Goal: Use online tool/utility: Utilize a website feature to perform a specific function

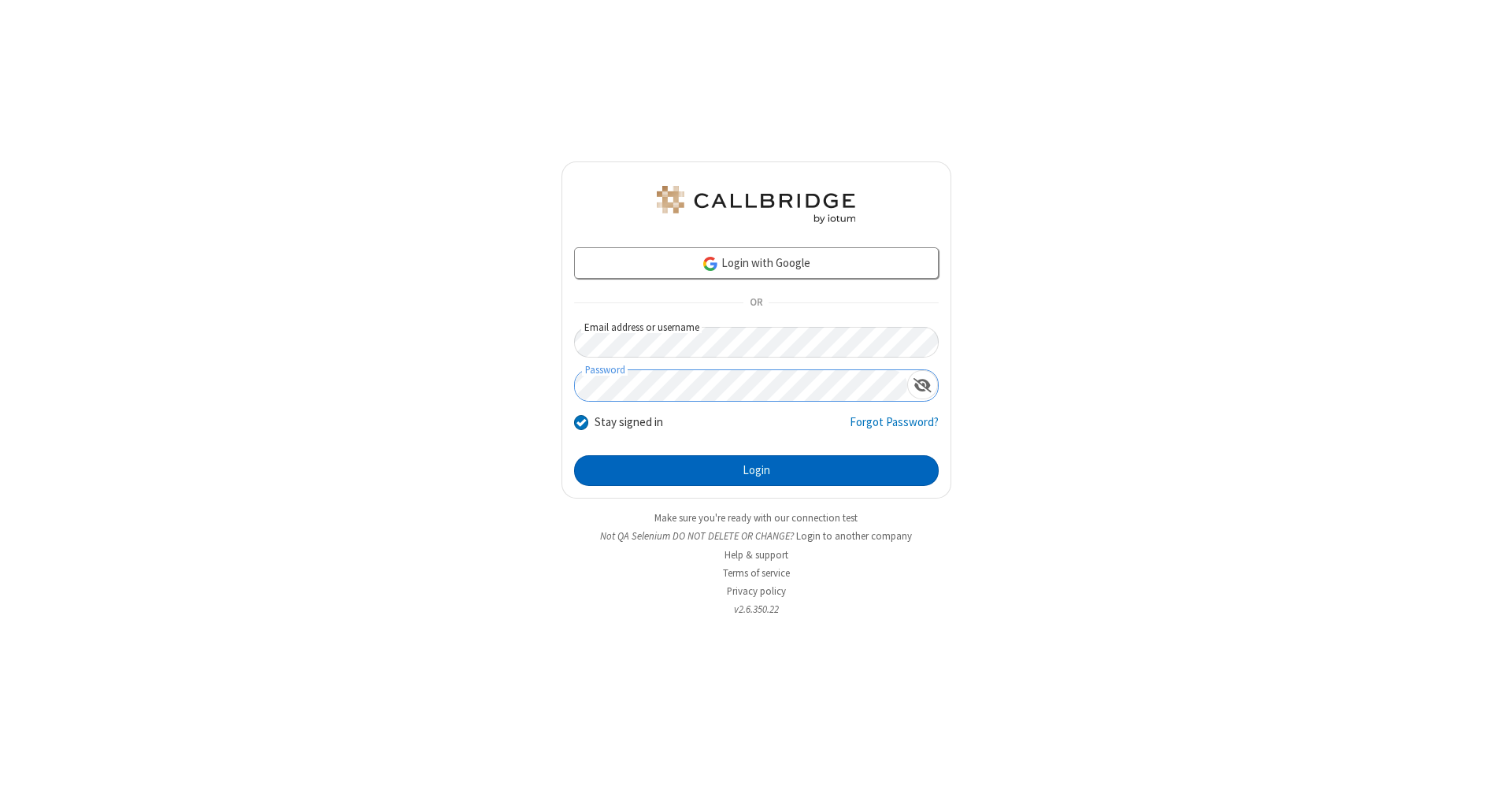
click at [756, 471] on button "Login" at bounding box center [756, 470] width 365 height 31
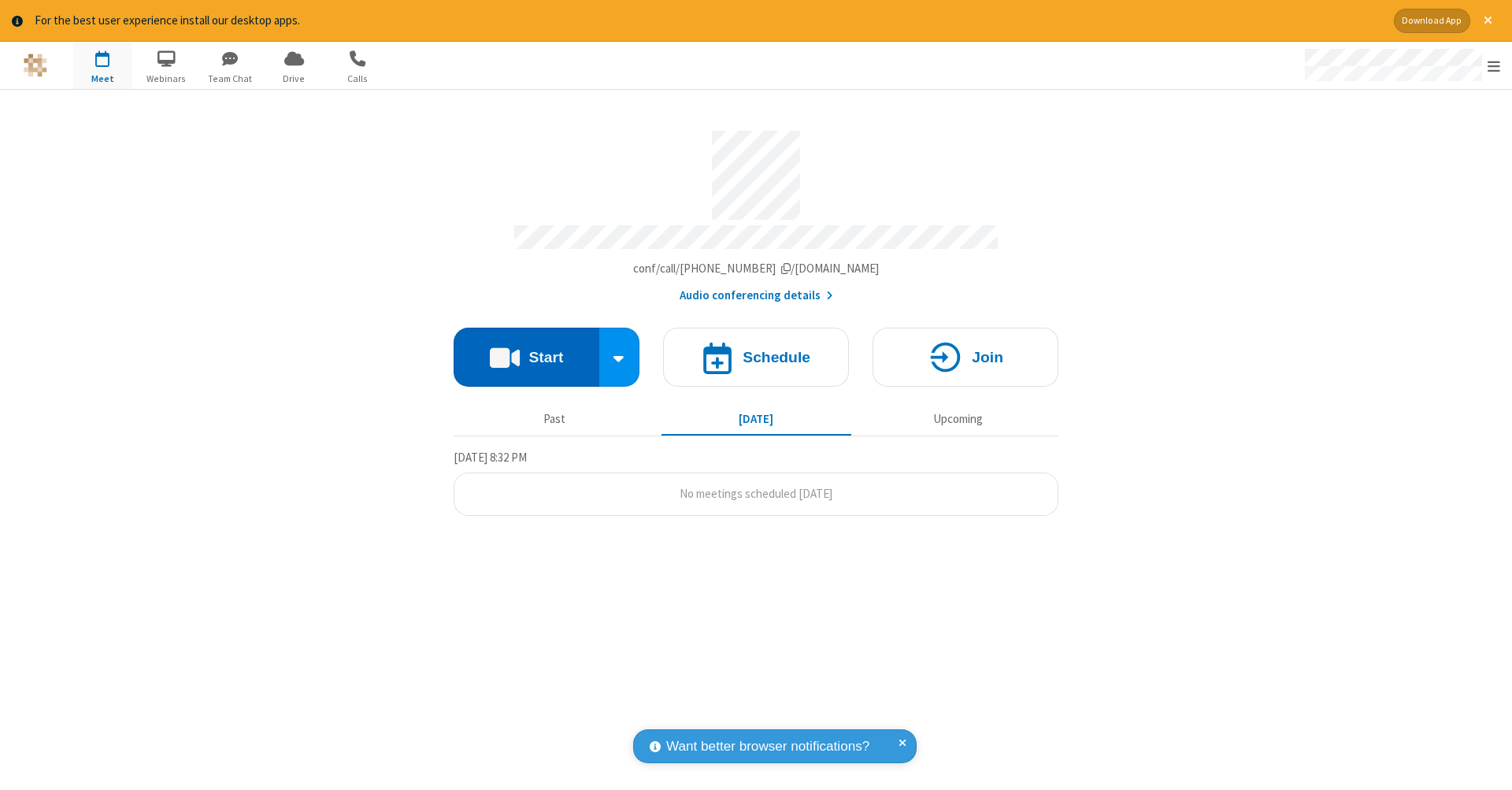
click at [526, 349] on button "Start" at bounding box center [526, 357] width 145 height 59
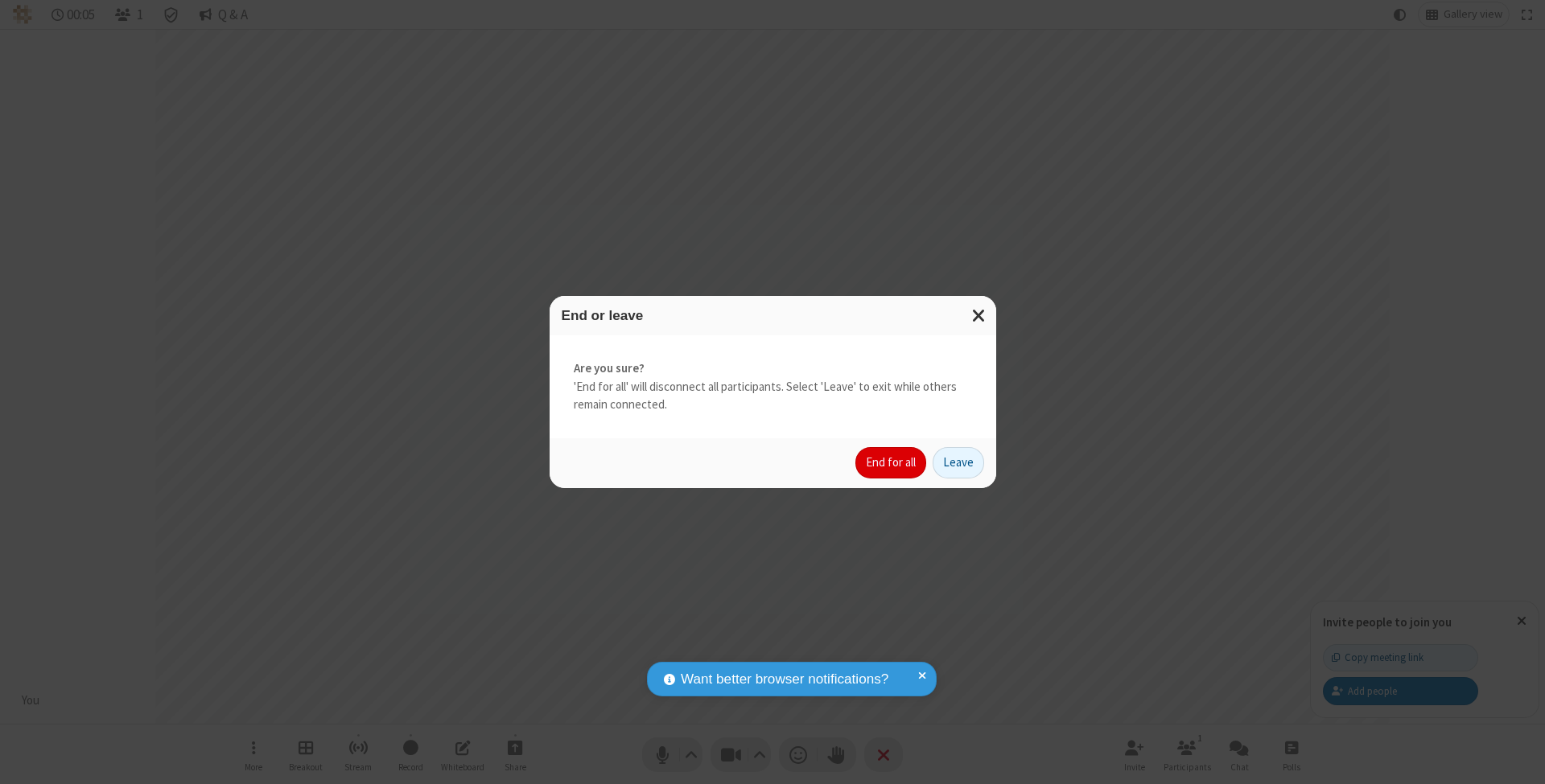
click at [892, 462] on button "End for all" at bounding box center [890, 463] width 71 height 32
